Goal: Task Accomplishment & Management: Manage account settings

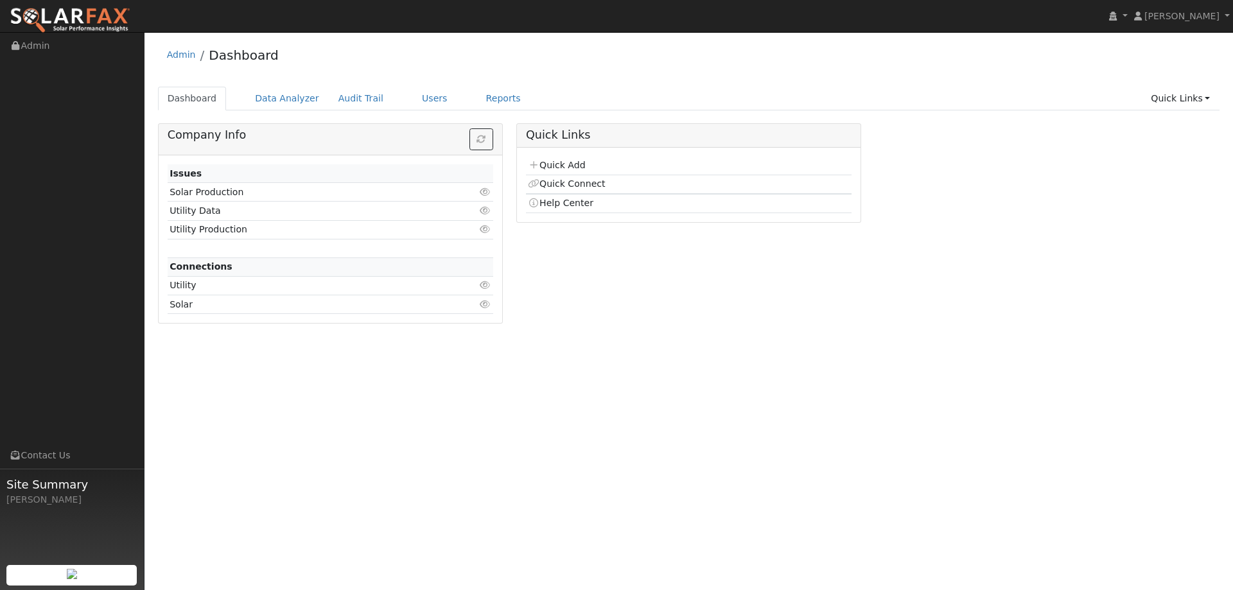
click at [392, 103] on ul "Dashboard Data Analyzer Audit Trail Users Reports Quick Links Quick Add Quick C…" at bounding box center [689, 99] width 1062 height 24
click at [414, 100] on link "Users" at bounding box center [434, 99] width 45 height 24
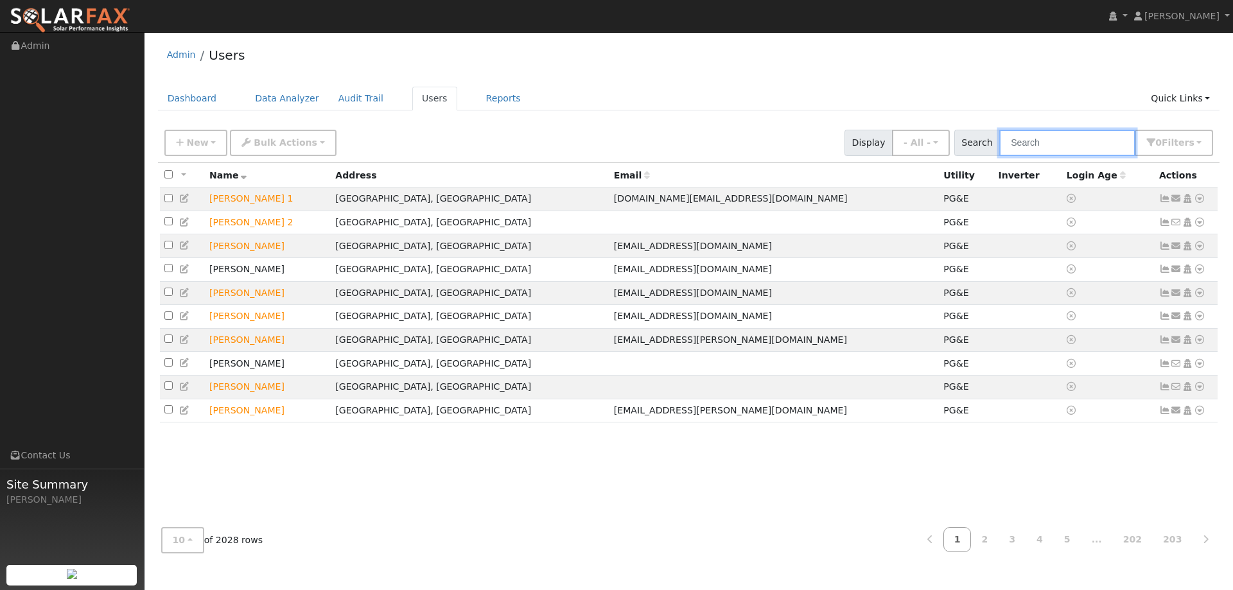
click at [1057, 136] on input "text" at bounding box center [1067, 143] width 136 height 26
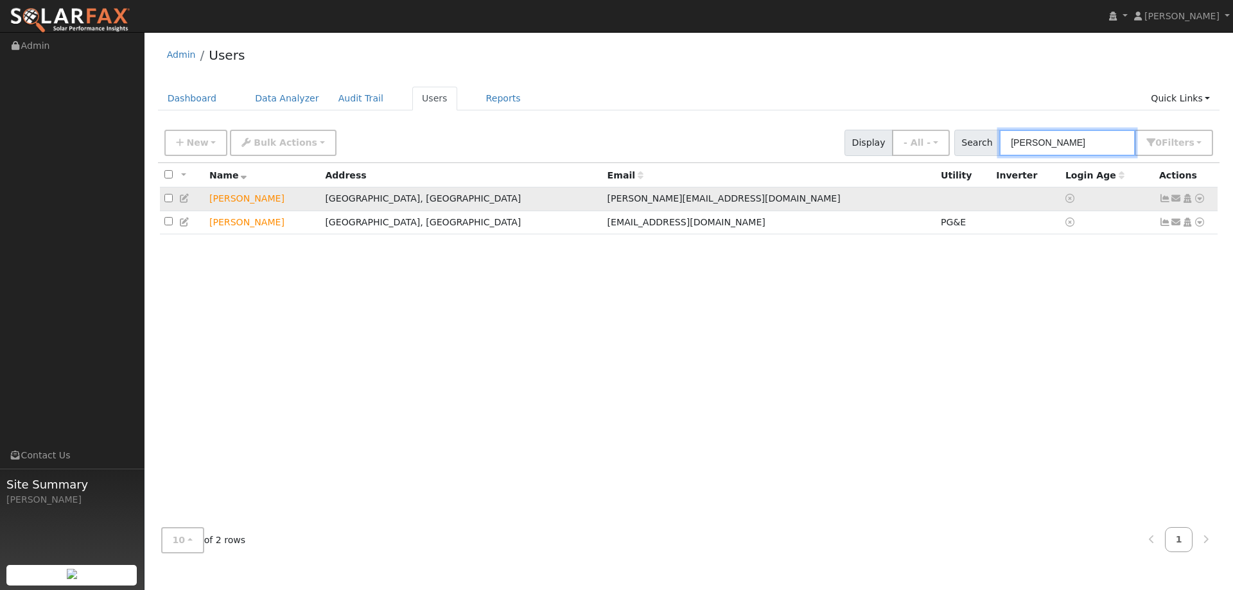
type input "Truong"
click at [1203, 199] on icon at bounding box center [1200, 198] width 12 height 9
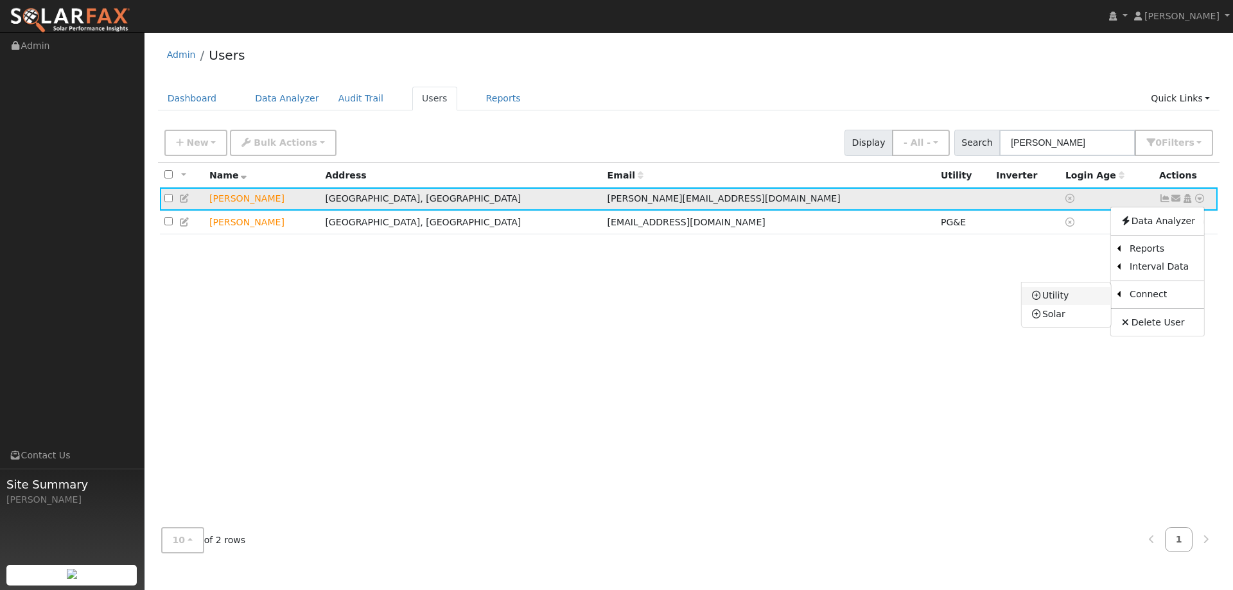
click at [1049, 294] on link "Utility" at bounding box center [1066, 296] width 89 height 18
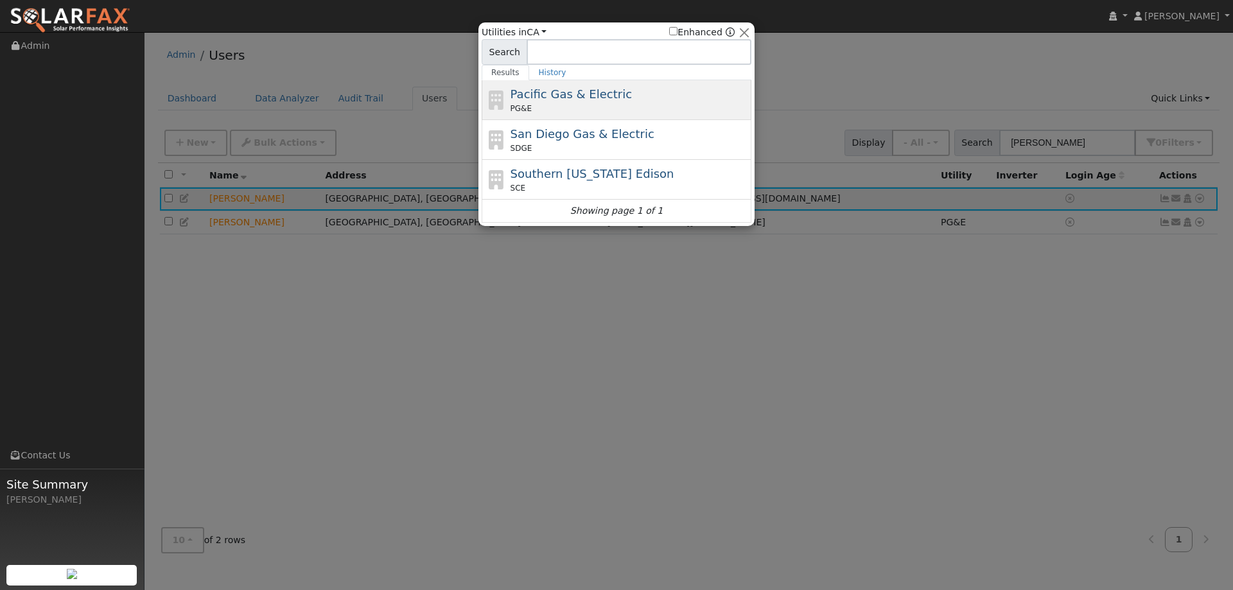
click at [573, 110] on div "PG&E" at bounding box center [630, 109] width 238 height 12
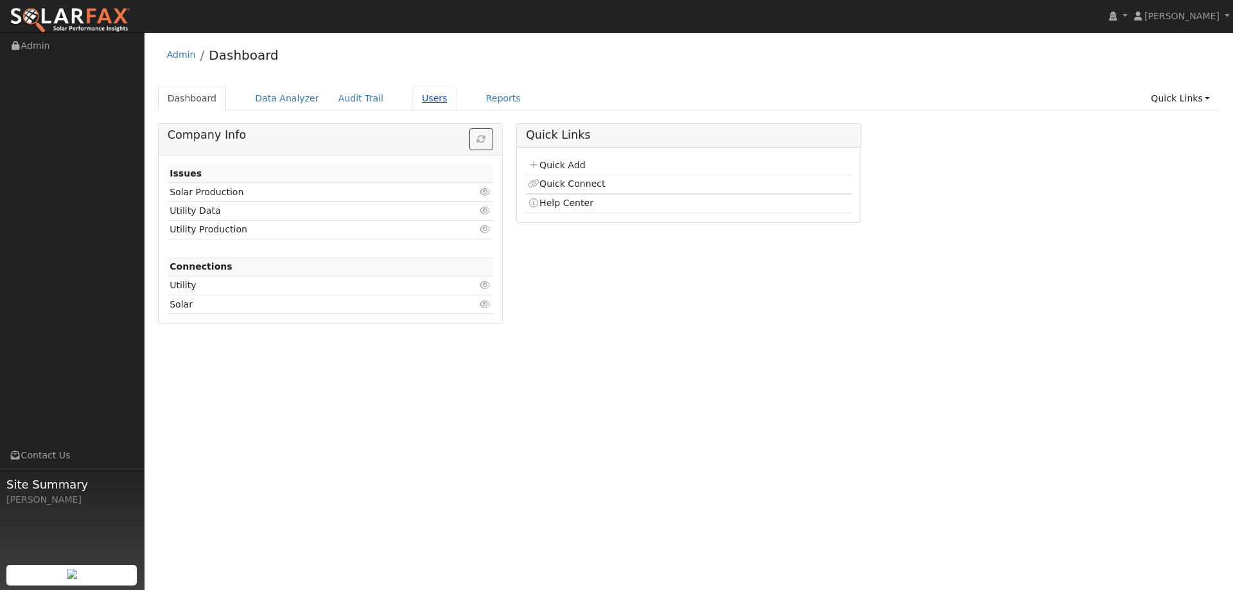
drag, startPoint x: 404, startPoint y: 110, endPoint x: 410, endPoint y: 106, distance: 7.8
click at [412, 110] on link "Users" at bounding box center [434, 99] width 45 height 24
